Goal: Use online tool/utility: Utilize a website feature to perform a specific function

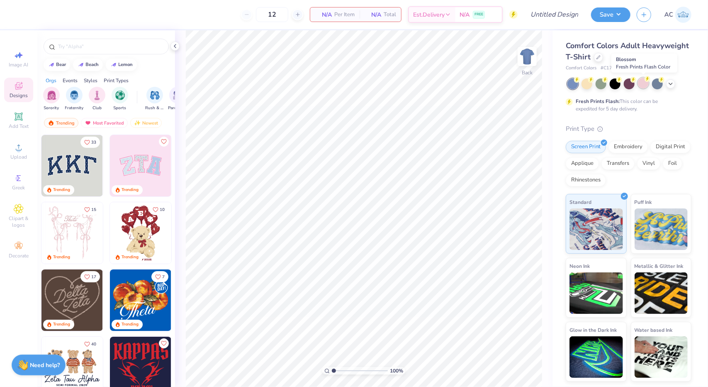
click at [648, 85] on div at bounding box center [643, 83] width 11 height 11
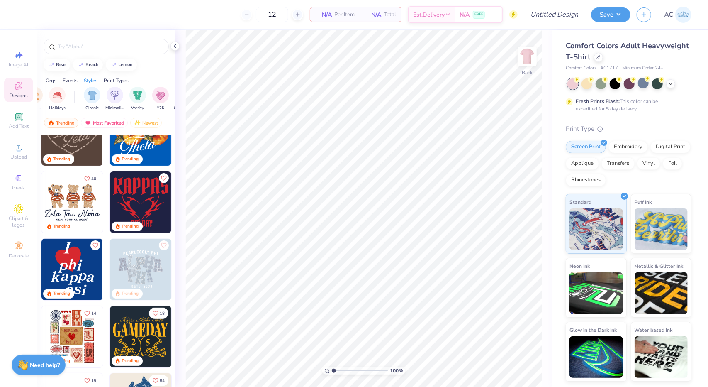
scroll to position [0, 395]
click at [115, 93] on img "filter for Minimalist" at bounding box center [114, 95] width 9 height 10
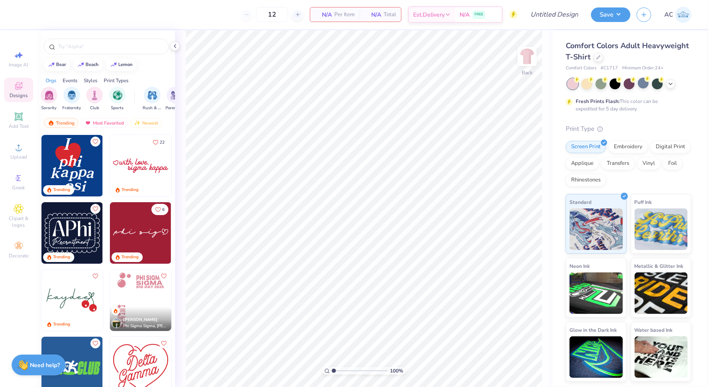
scroll to position [0, 1]
click at [98, 94] on img "filter for Club" at bounding box center [95, 95] width 9 height 10
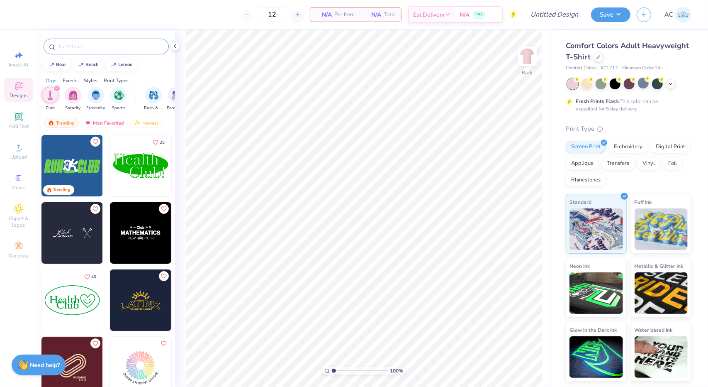
click at [75, 41] on div at bounding box center [106, 47] width 125 height 16
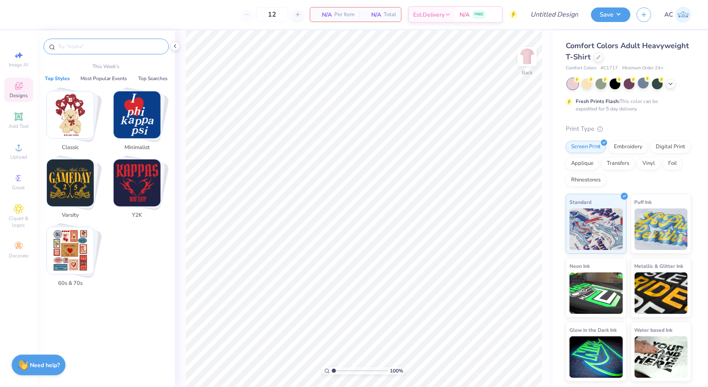
click at [68, 46] on input "text" at bounding box center [110, 46] width 106 height 8
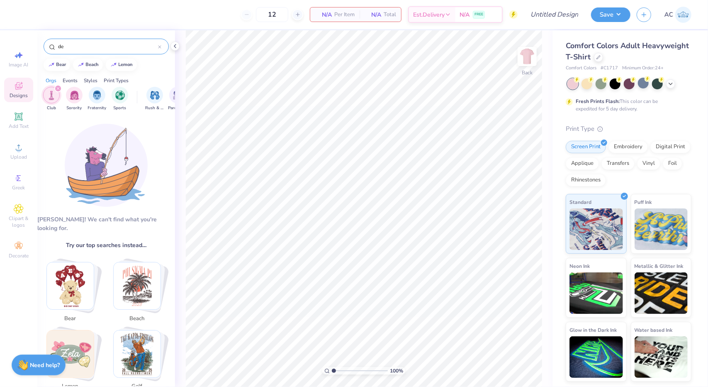
type input "d"
type input "choir"
click at [58, 87] on icon "filter for Club" at bounding box center [57, 88] width 3 height 3
click at [83, 43] on input "choir" at bounding box center [107, 46] width 101 height 8
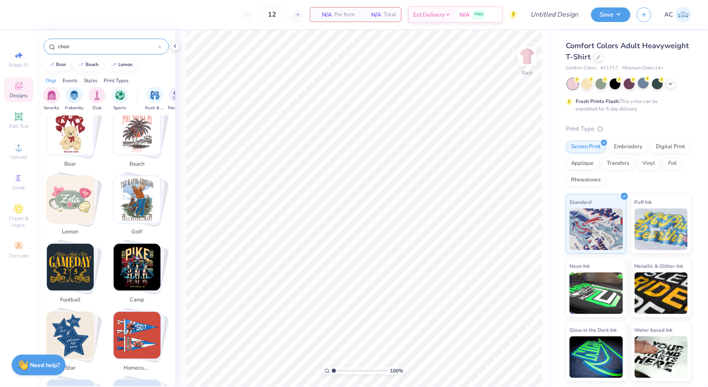
scroll to position [168, 0]
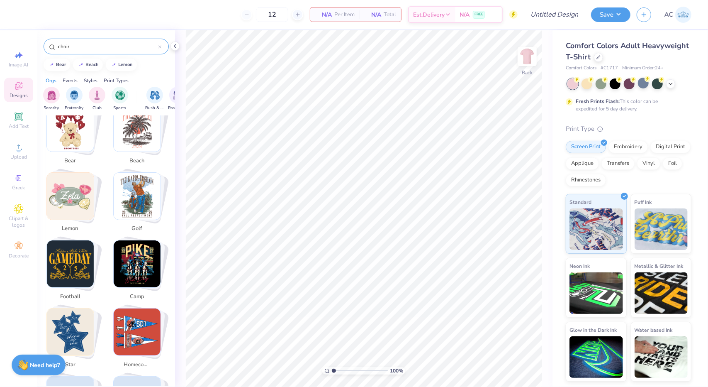
click at [161, 45] on icon at bounding box center [159, 46] width 3 height 3
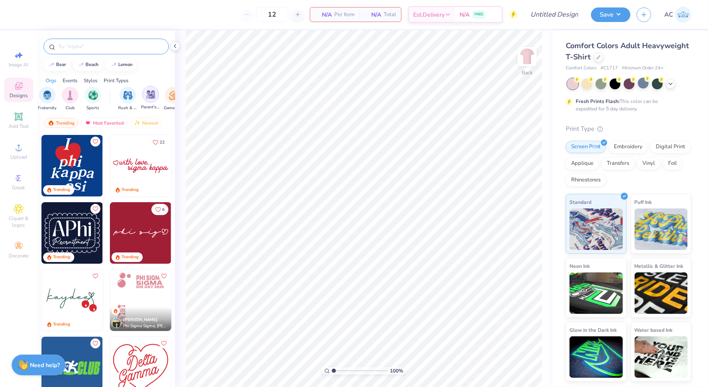
scroll to position [0, 51]
click at [147, 92] on img "filter for Game Day" at bounding box center [149, 95] width 10 height 10
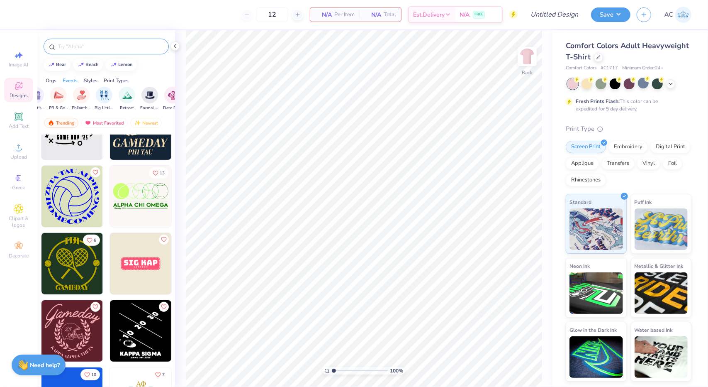
scroll to position [322, 0]
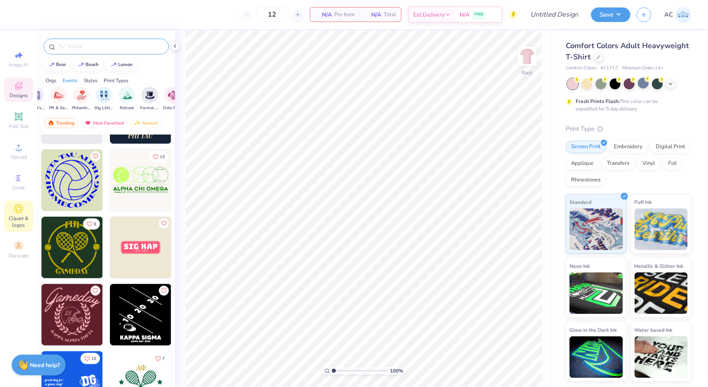
click at [15, 212] on icon at bounding box center [19, 209] width 10 height 10
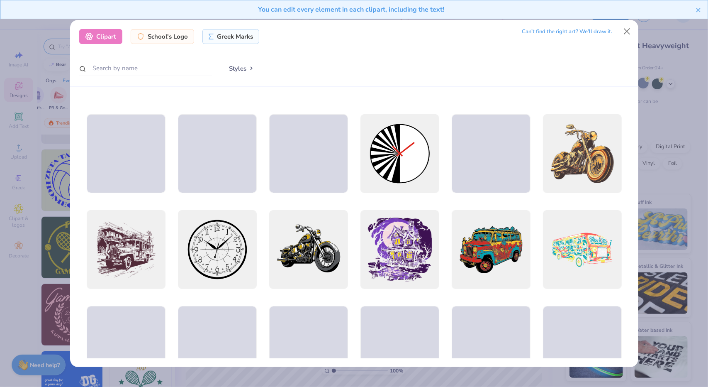
scroll to position [0, 0]
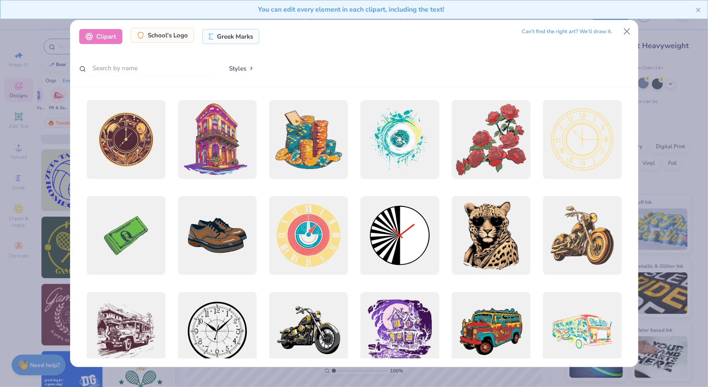
click at [175, 39] on div "School's Logo" at bounding box center [162, 35] width 63 height 15
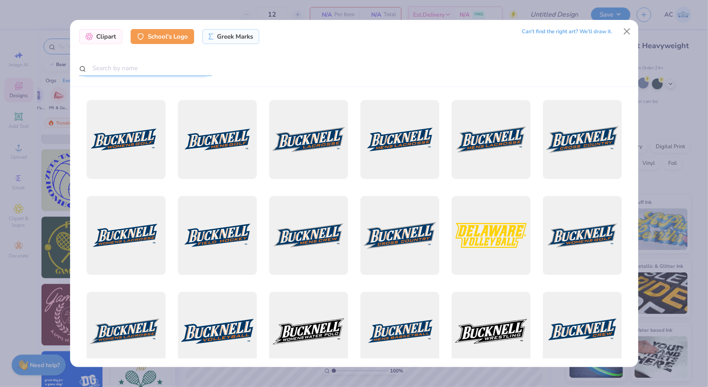
click at [149, 61] on input "text" at bounding box center [145, 68] width 133 height 15
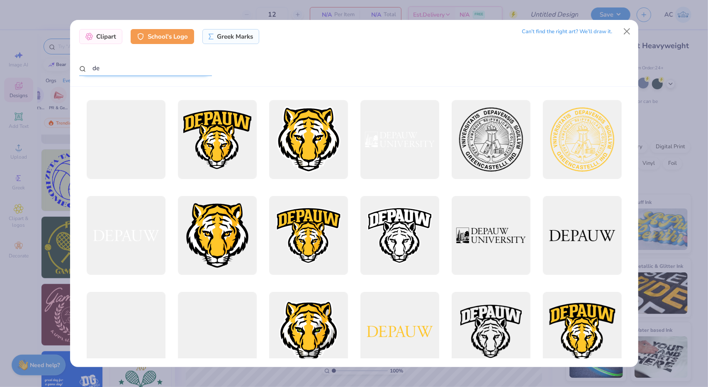
type input "d"
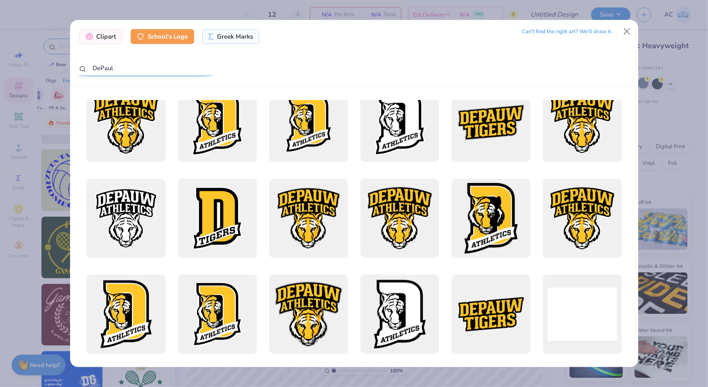
scroll to position [892, 0]
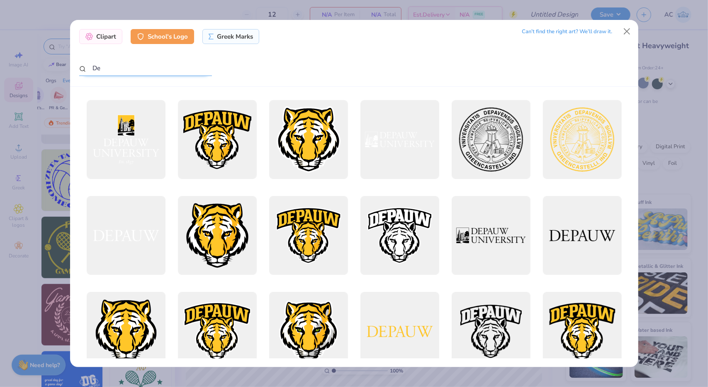
type input "D"
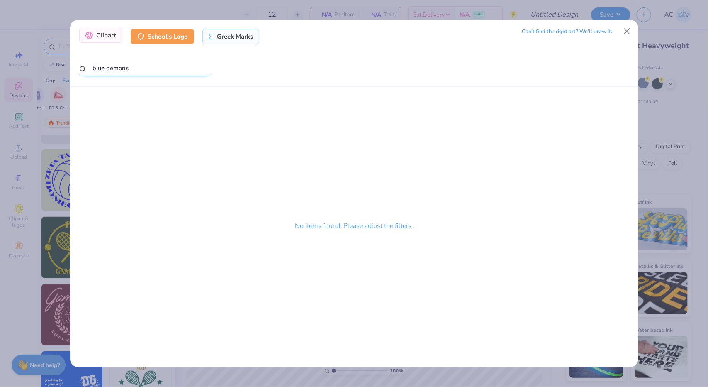
type input "blue demons"
click at [93, 39] on div "Clipart" at bounding box center [100, 35] width 43 height 15
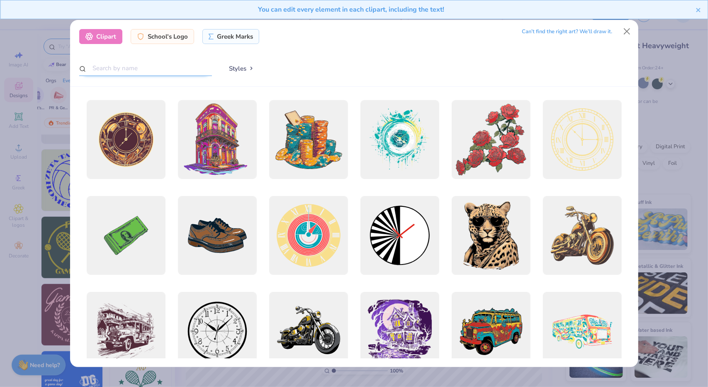
click at [134, 61] on input "text" at bounding box center [145, 68] width 133 height 15
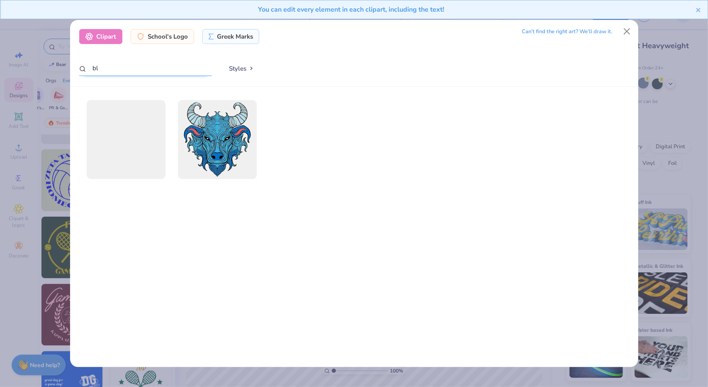
type input "b"
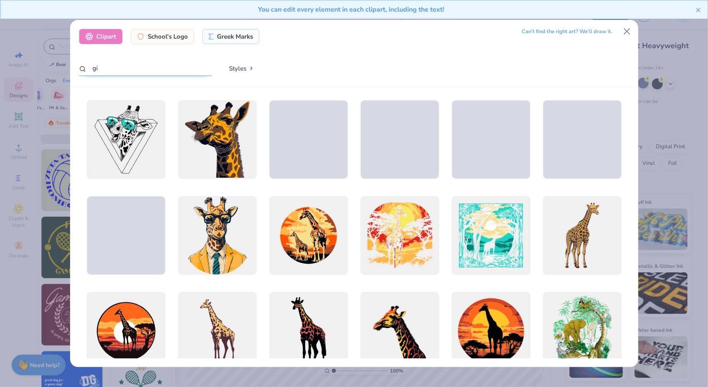
type input "g"
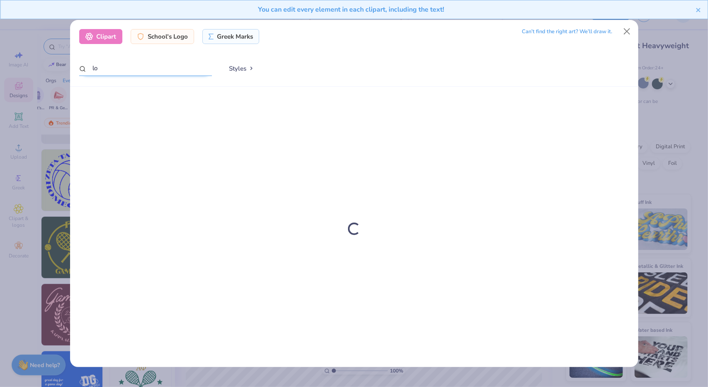
type input "l"
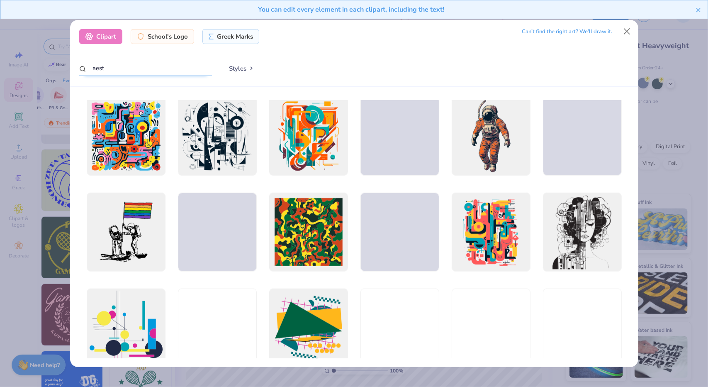
scroll to position [489, 0]
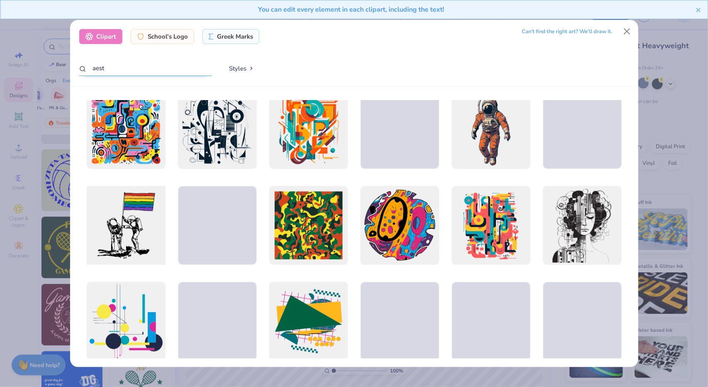
type input "aest"
click at [149, 240] on div at bounding box center [126, 225] width 87 height 87
